Goal: Navigation & Orientation: Go to known website

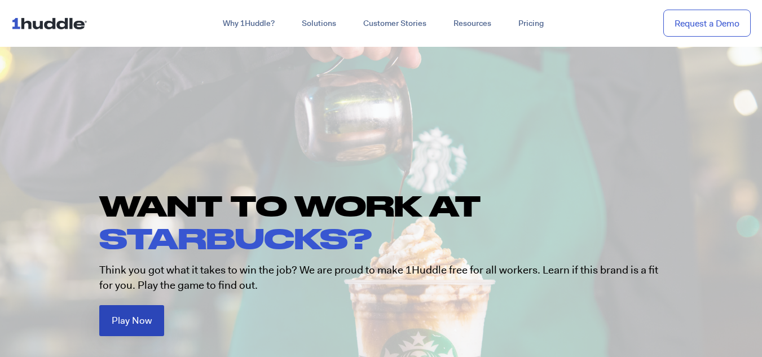
click at [134, 330] on link "Play Now" at bounding box center [131, 320] width 65 height 31
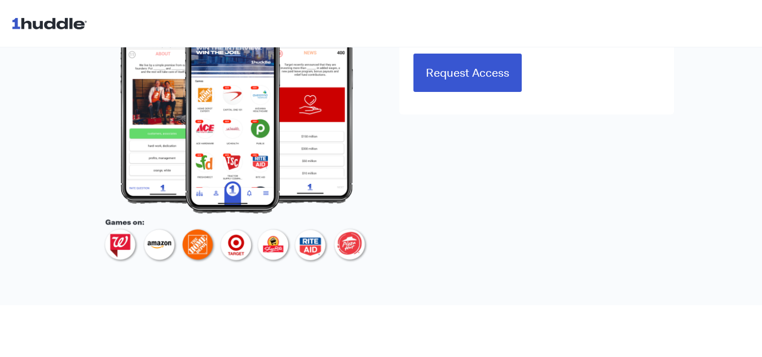
scroll to position [699, 0]
